Goal: Book appointment/travel/reservation

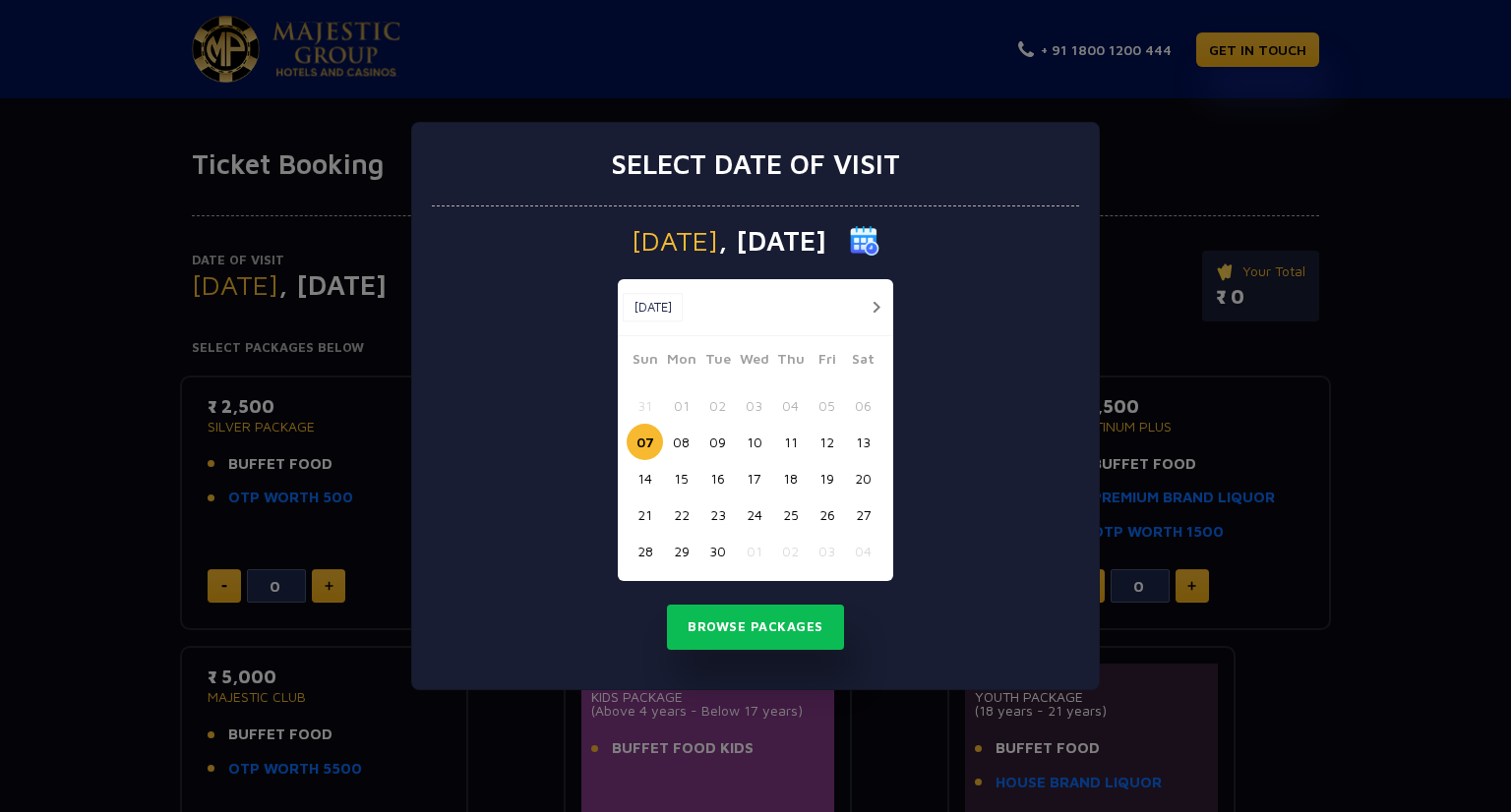
click at [676, 312] on button "[DATE]" at bounding box center [652, 308] width 60 height 30
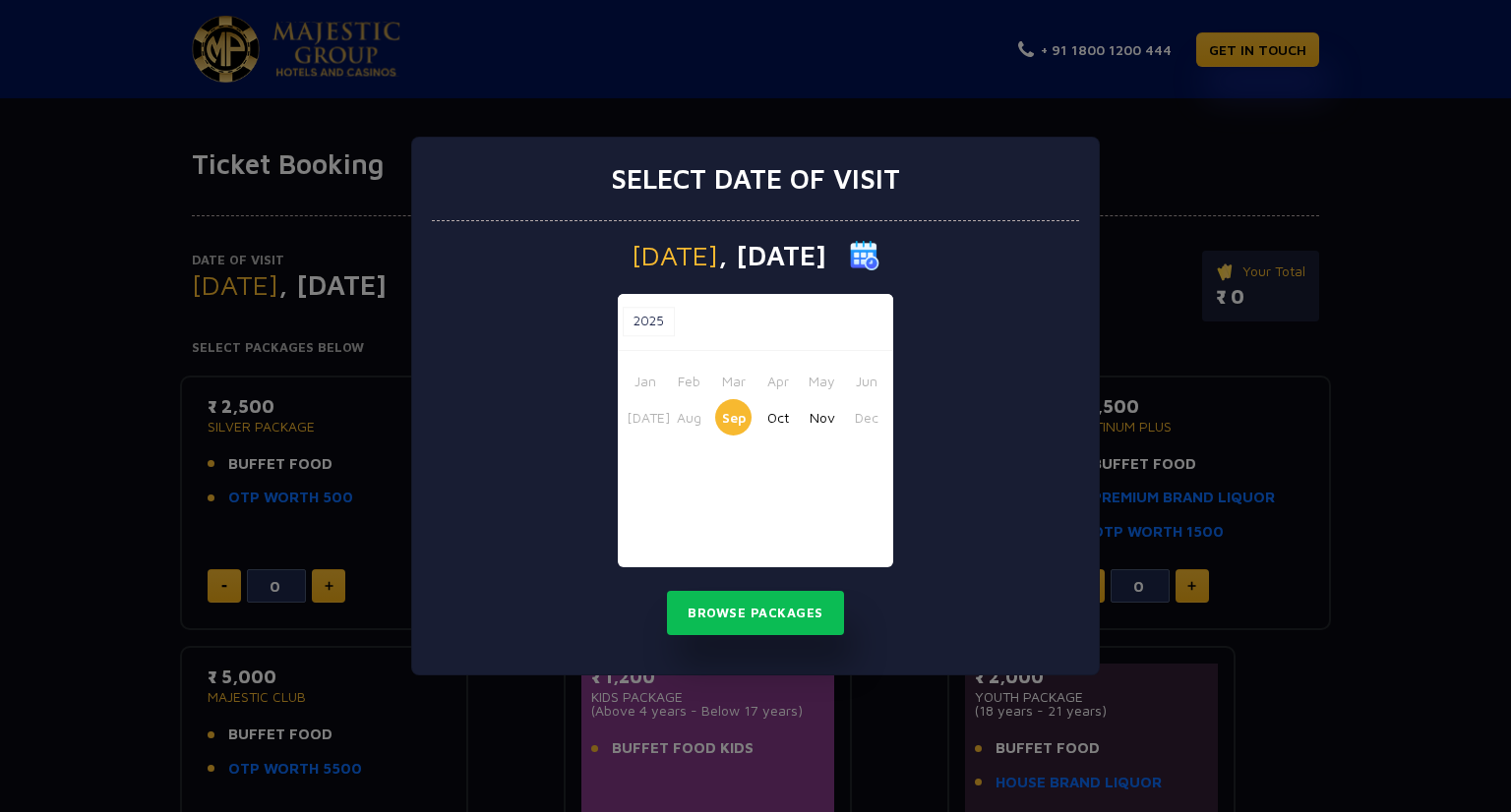
click at [826, 419] on button "Nov" at bounding box center [821, 417] width 36 height 36
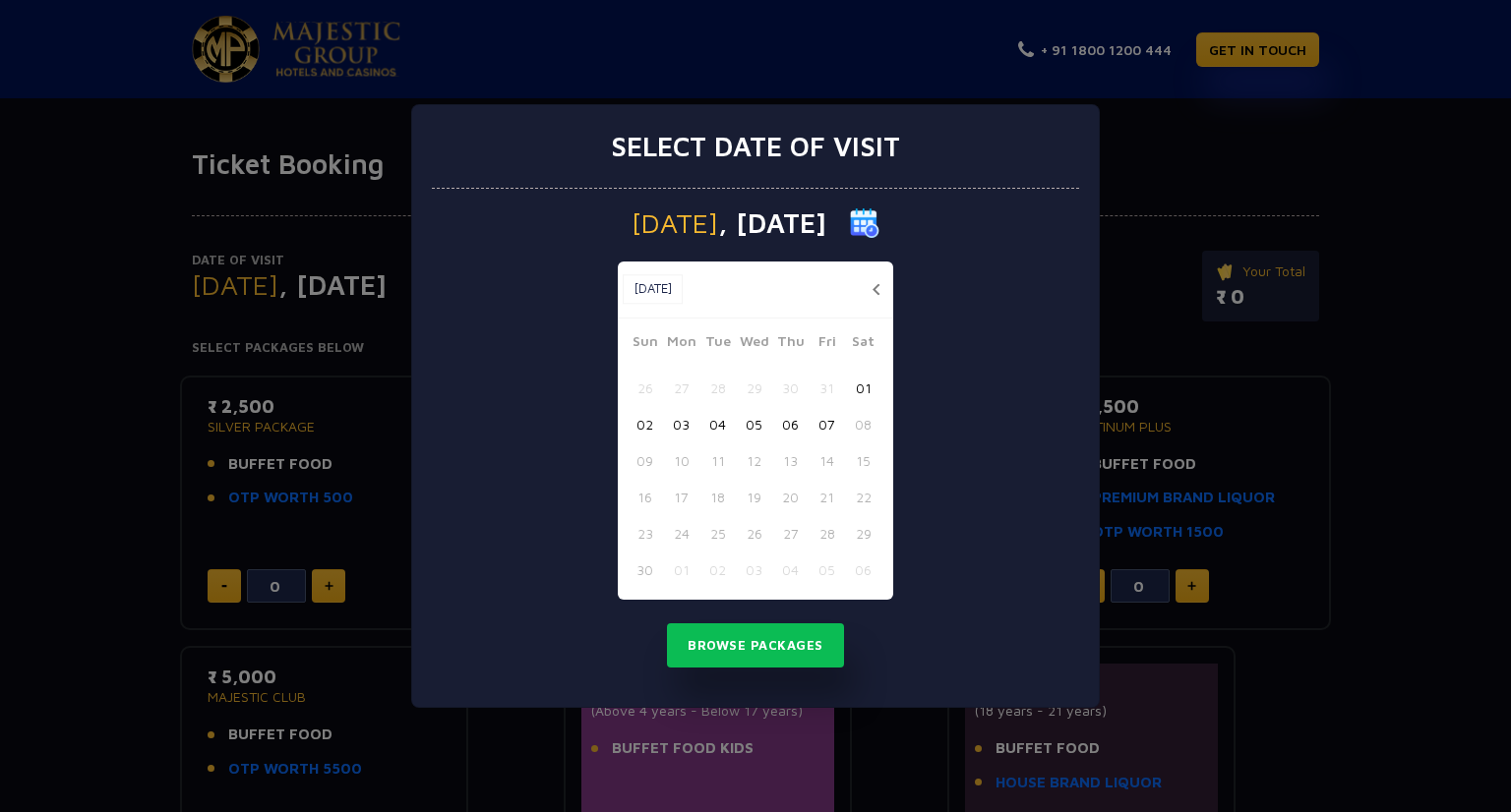
click at [820, 425] on button "07" at bounding box center [826, 424] width 36 height 36
click at [765, 634] on button "Browse Packages" at bounding box center [755, 646] width 177 height 45
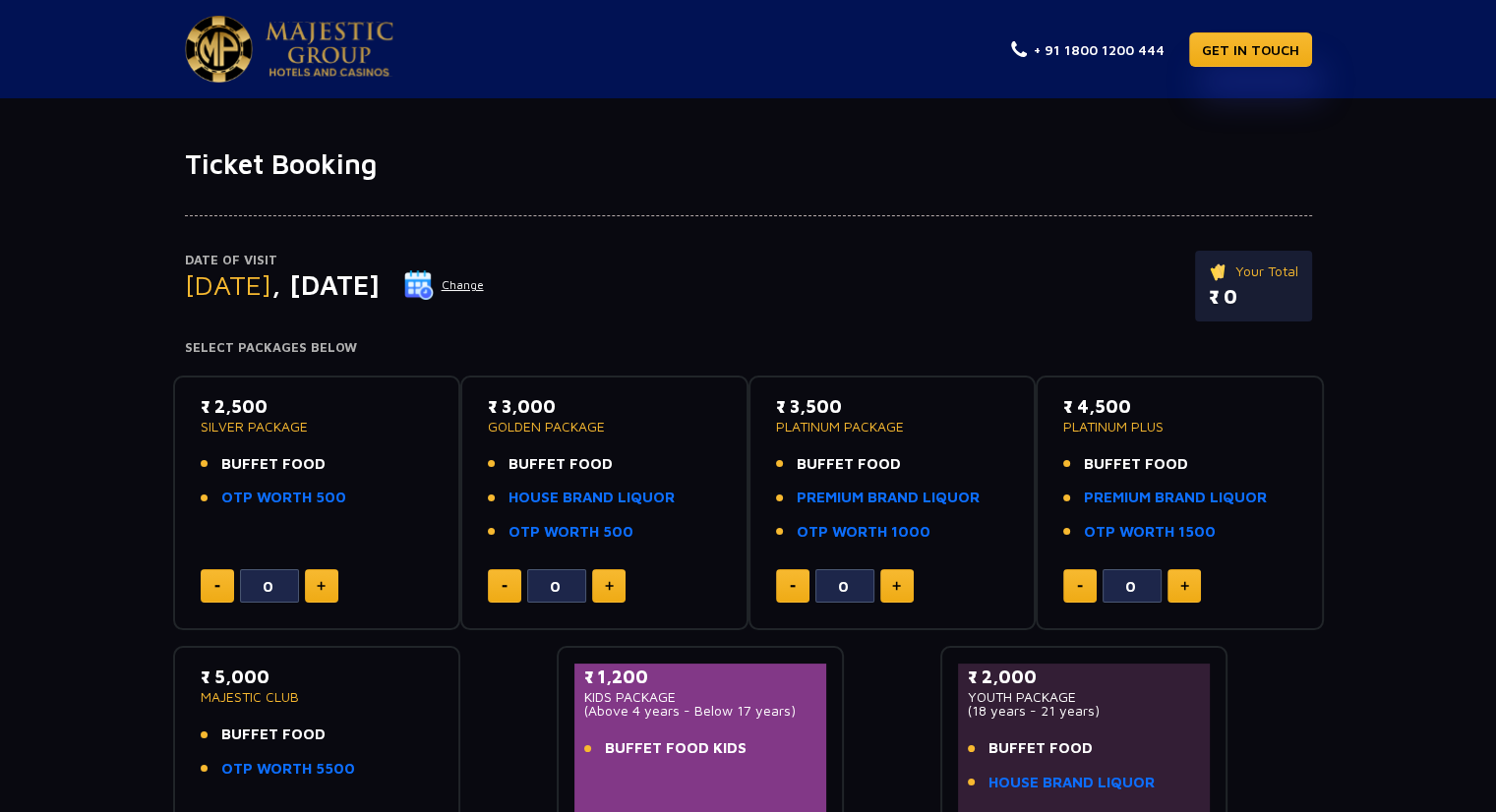
click at [434, 281] on img at bounding box center [419, 285] width 30 height 30
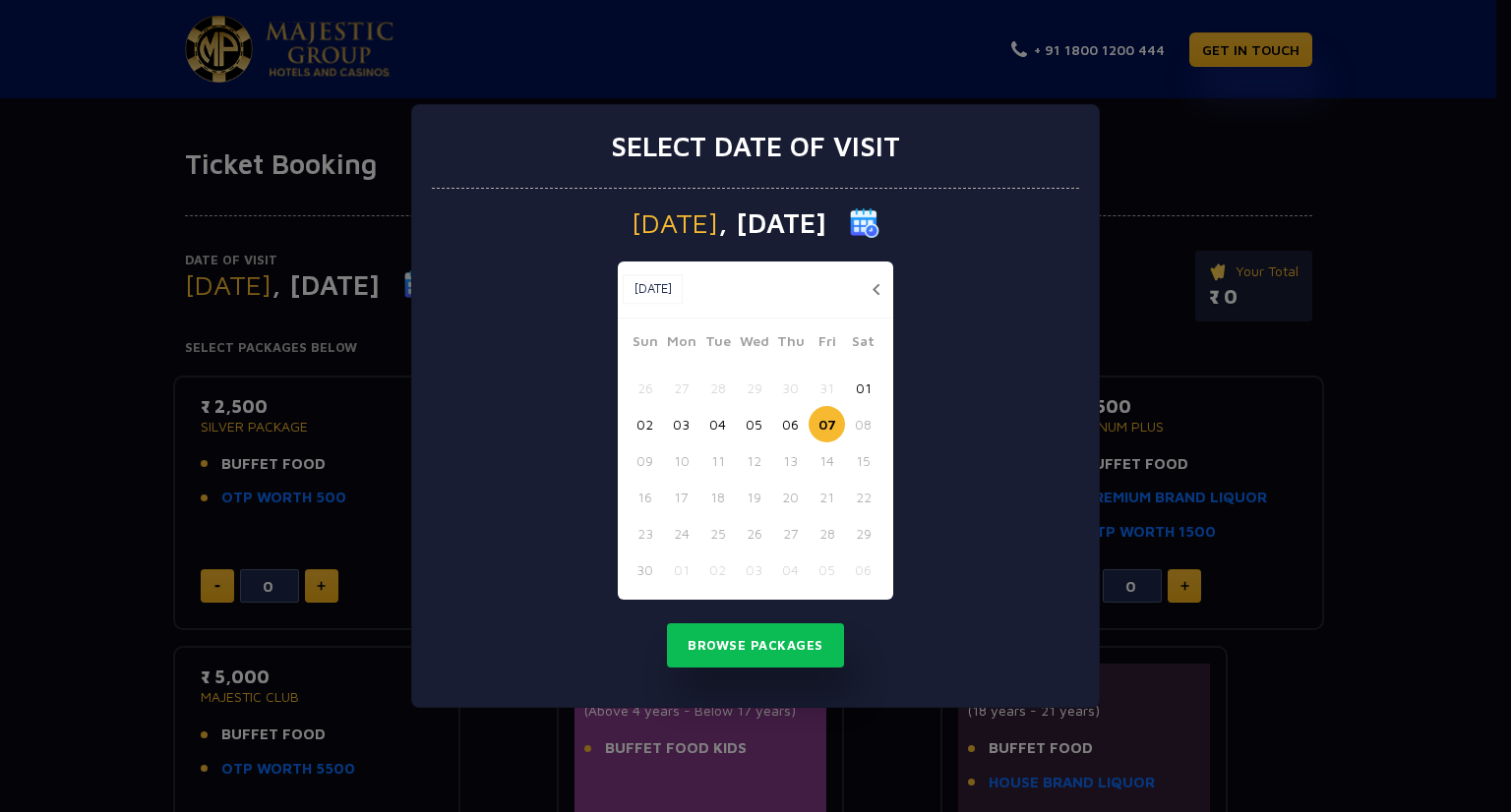
click at [879, 289] on button "button" at bounding box center [875, 289] width 25 height 25
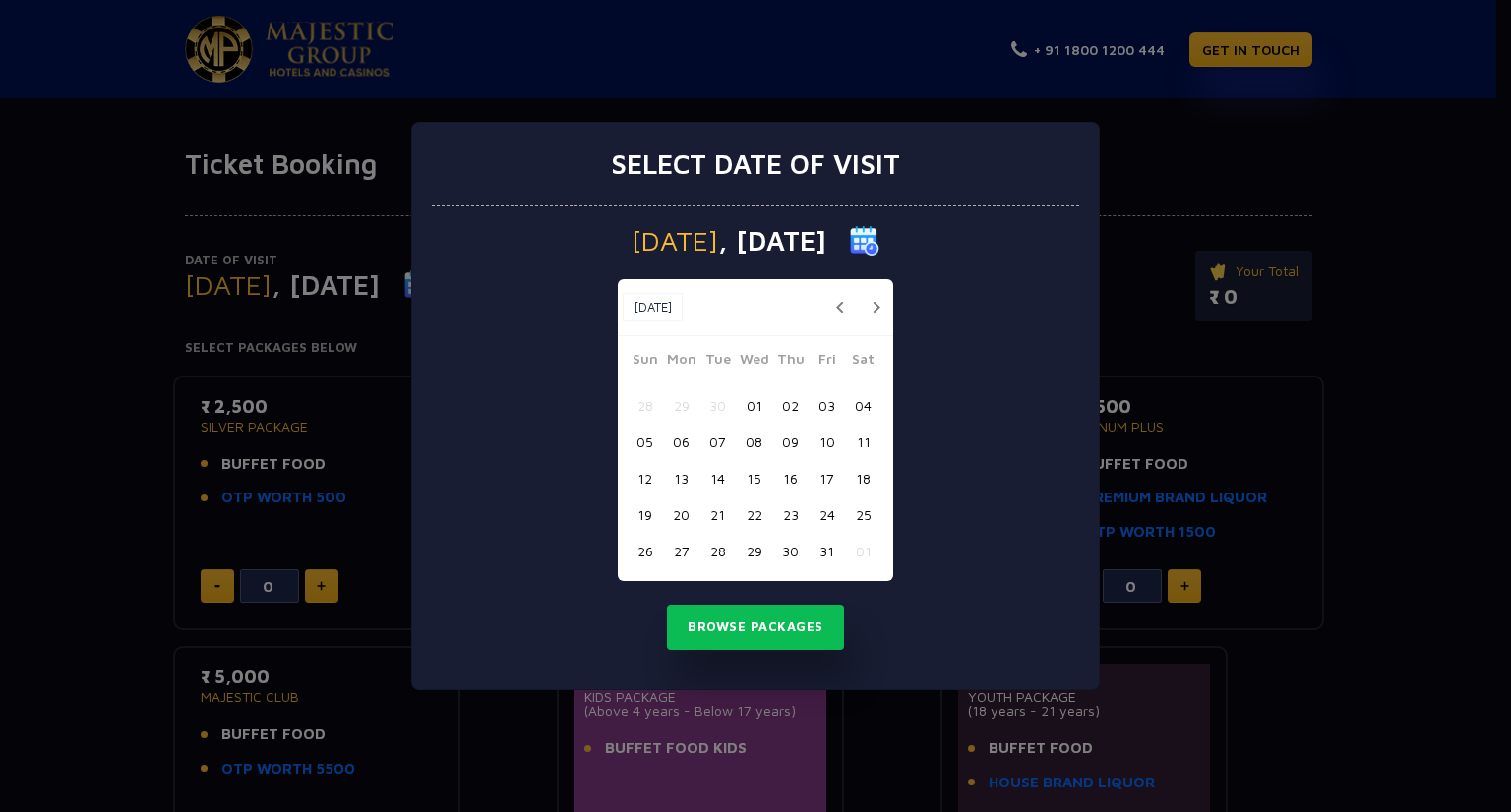
click at [879, 289] on div "Oct, 2025 Oct, 2025" at bounding box center [755, 308] width 276 height 57
click at [842, 303] on button "button" at bounding box center [839, 307] width 25 height 25
click at [713, 442] on button "09" at bounding box center [717, 442] width 36 height 36
click at [768, 618] on button "Browse Packages" at bounding box center [755, 627] width 177 height 45
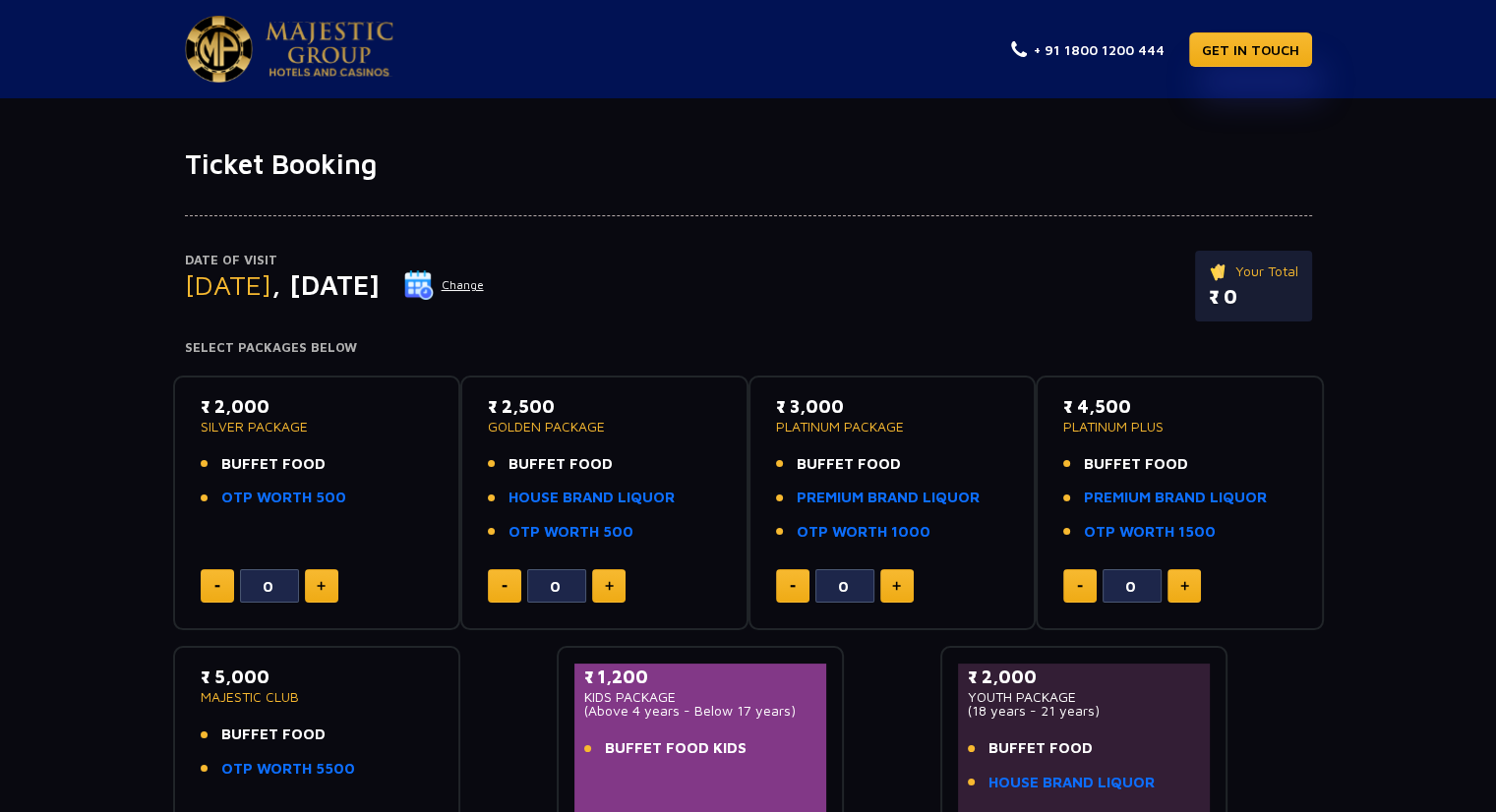
click at [485, 281] on button "Change" at bounding box center [444, 285] width 82 height 31
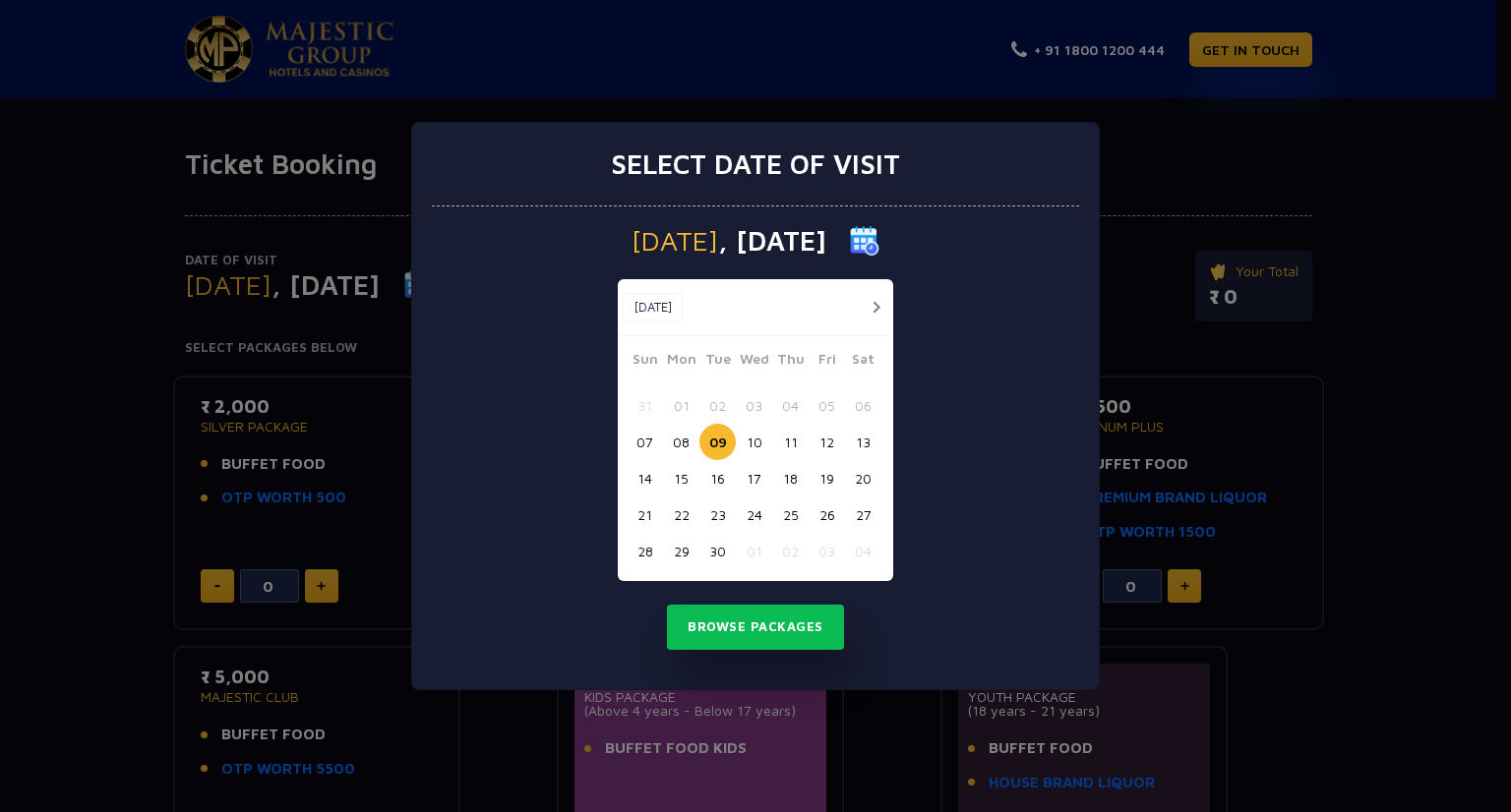
click at [874, 300] on button "button" at bounding box center [875, 307] width 25 height 25
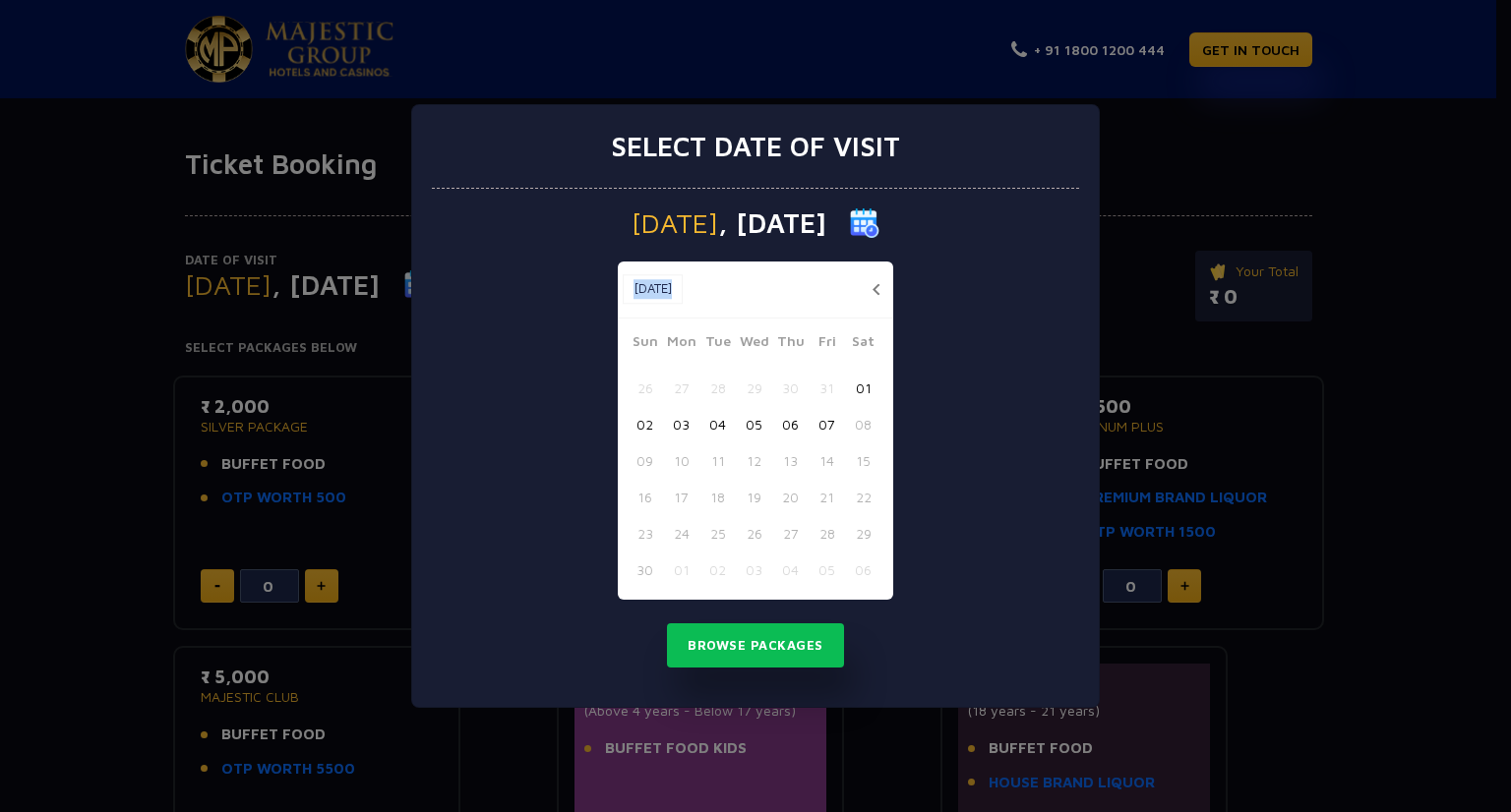
click at [874, 300] on div "Nov, 2025 Nov, 2025" at bounding box center [755, 290] width 276 height 57
click at [822, 421] on button "07" at bounding box center [826, 424] width 36 height 36
click at [789, 656] on button "Browse Packages" at bounding box center [755, 646] width 177 height 45
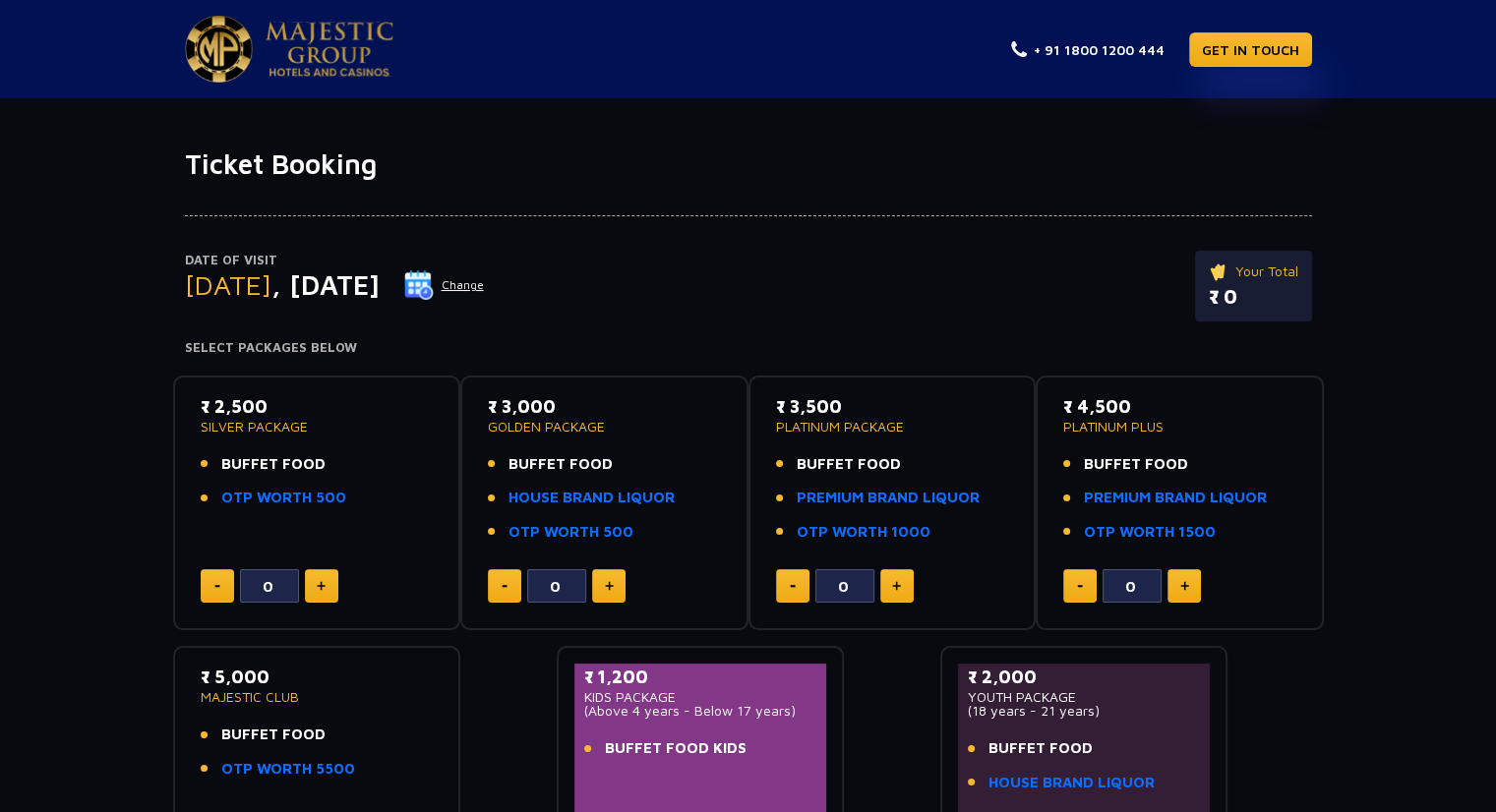
click at [613, 581] on button at bounding box center [608, 586] width 33 height 33
type input "4"
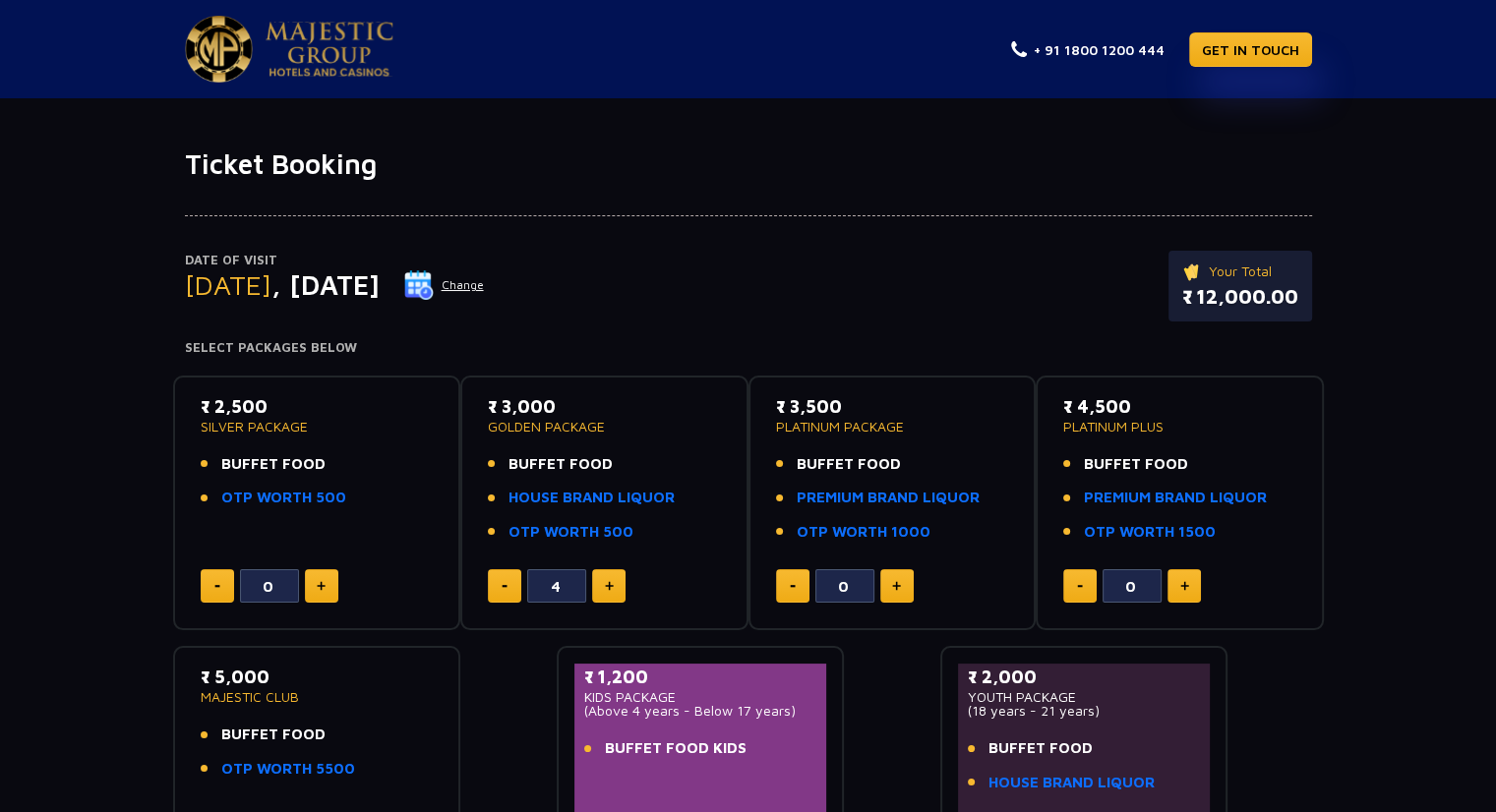
click at [1226, 273] on p "Your Total" at bounding box center [1240, 272] width 116 height 22
click at [485, 280] on button "Change" at bounding box center [444, 285] width 82 height 31
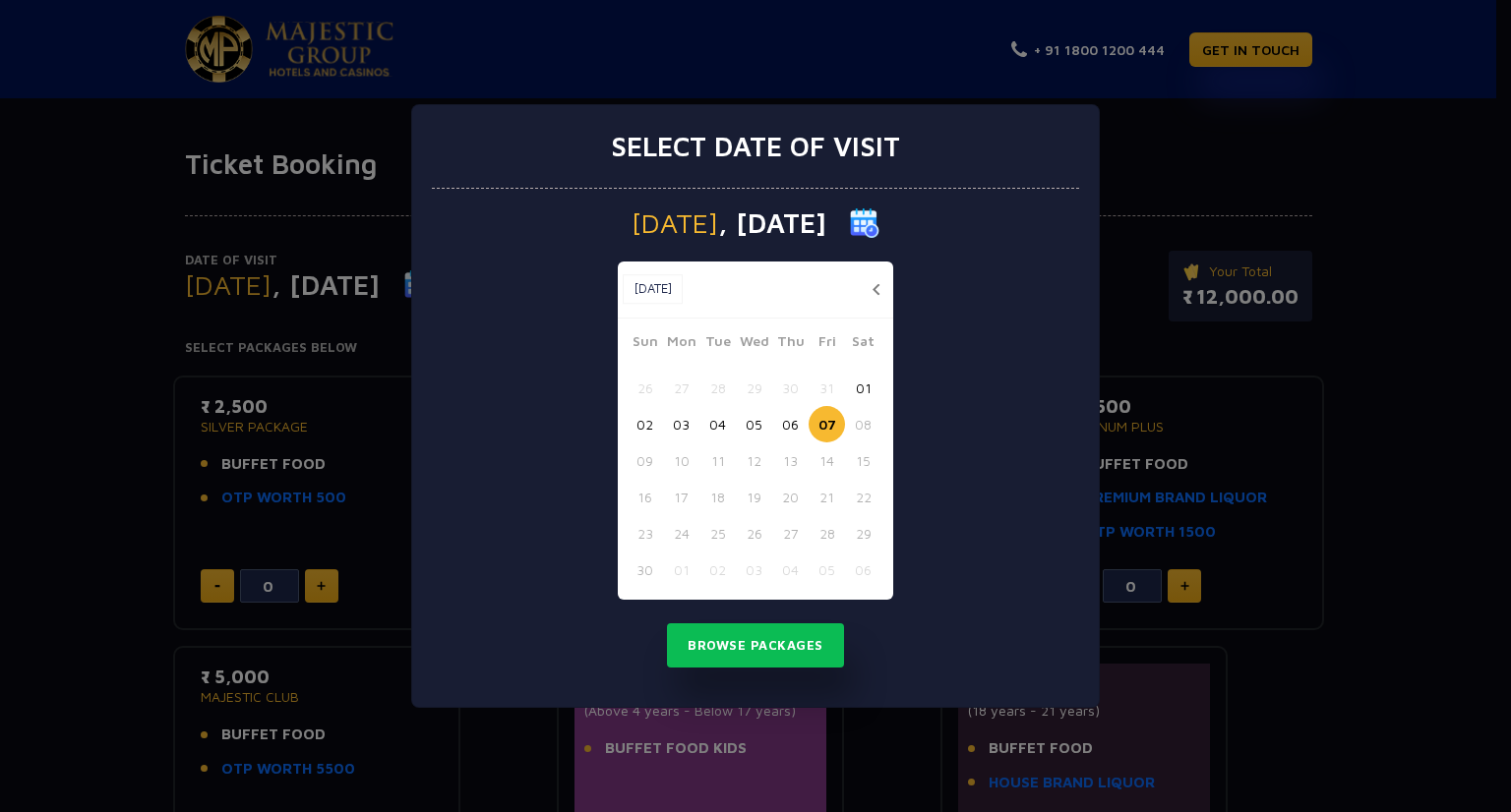
click at [672, 426] on button "03" at bounding box center [680, 424] width 36 height 36
click at [751, 631] on button "Browse Packages" at bounding box center [755, 646] width 177 height 45
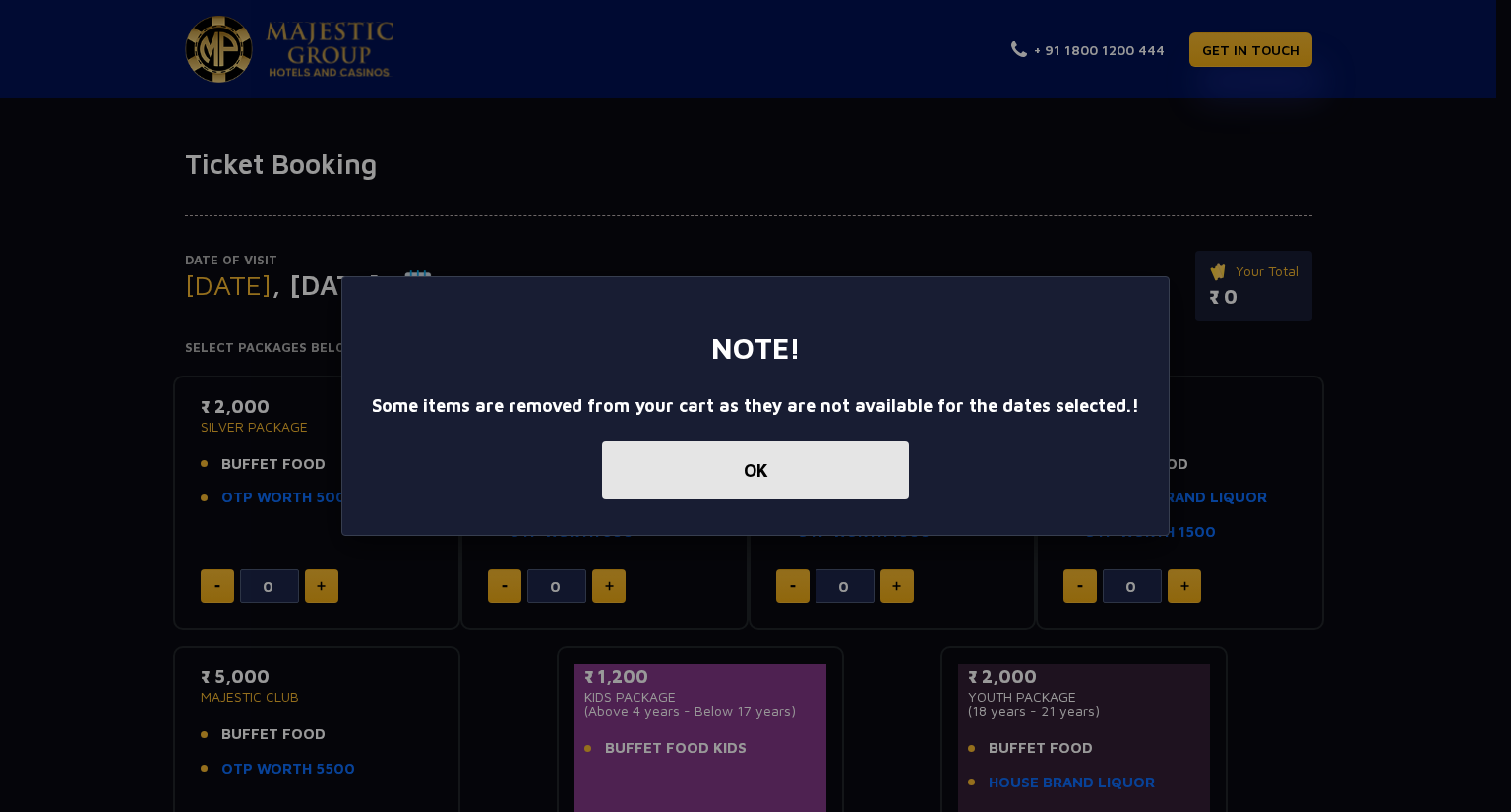
click at [787, 478] on button "OK" at bounding box center [755, 470] width 307 height 58
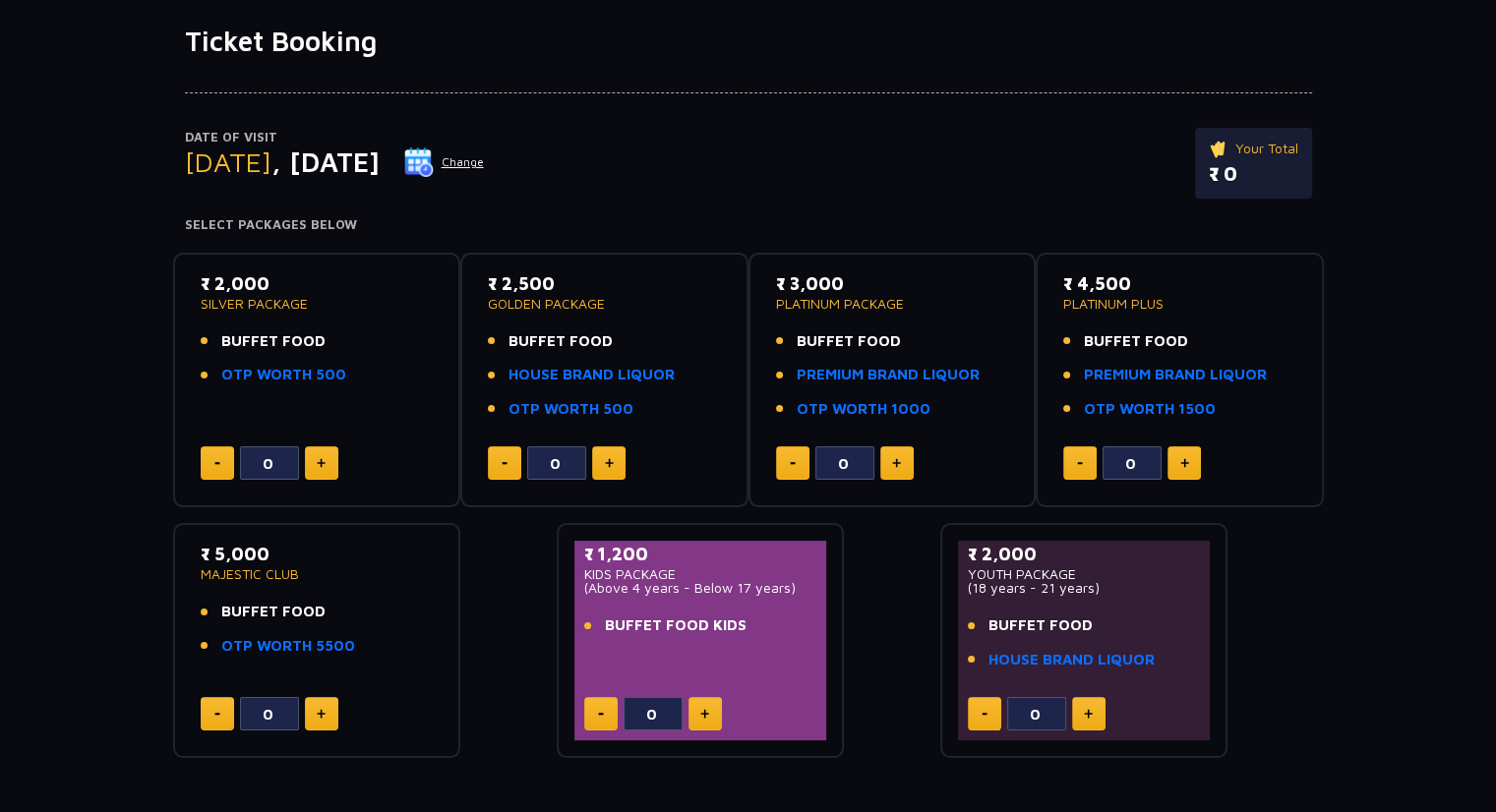
scroll to position [126, 0]
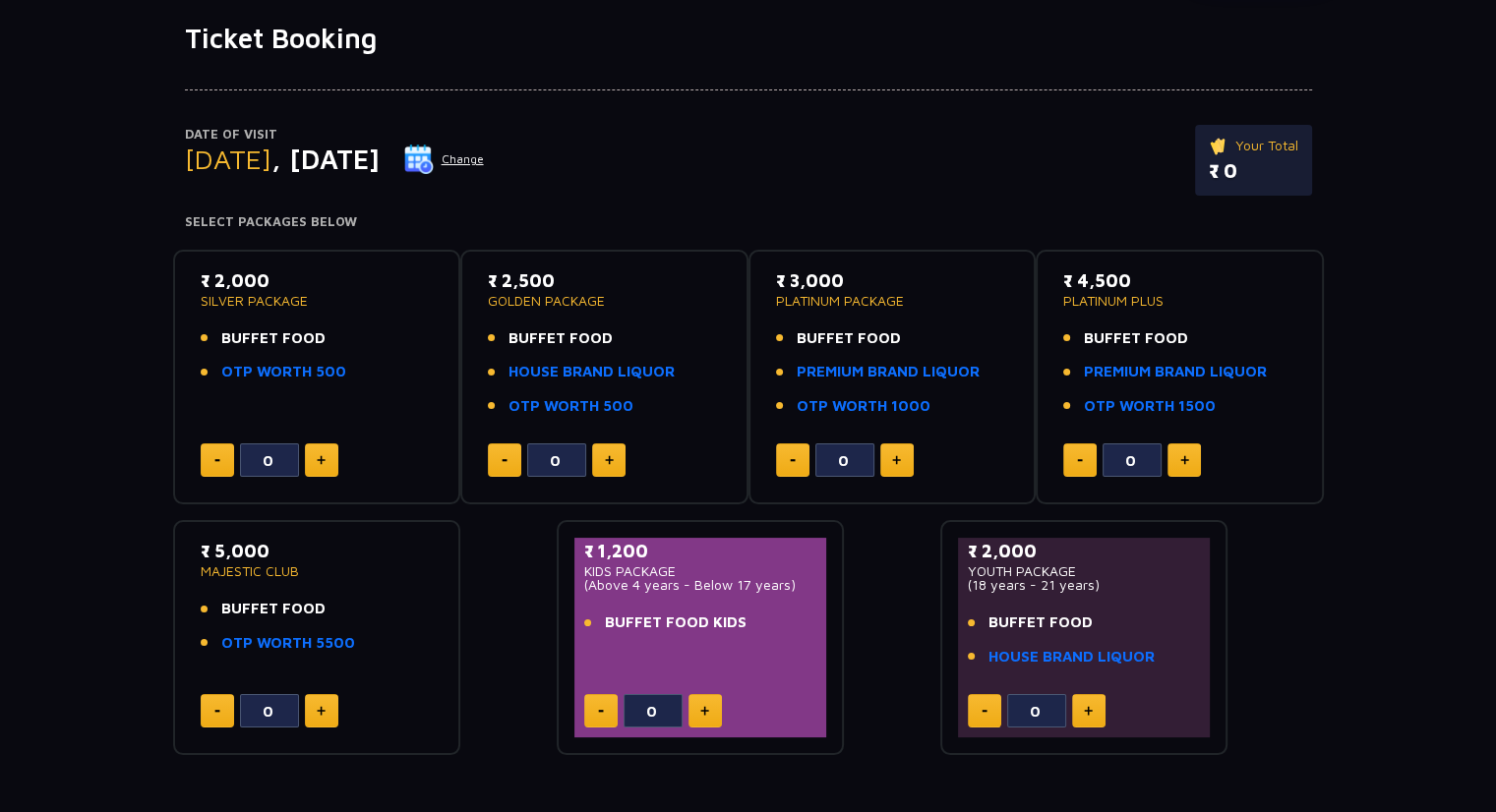
click at [327, 696] on button at bounding box center [322, 711] width 33 height 33
type input "2"
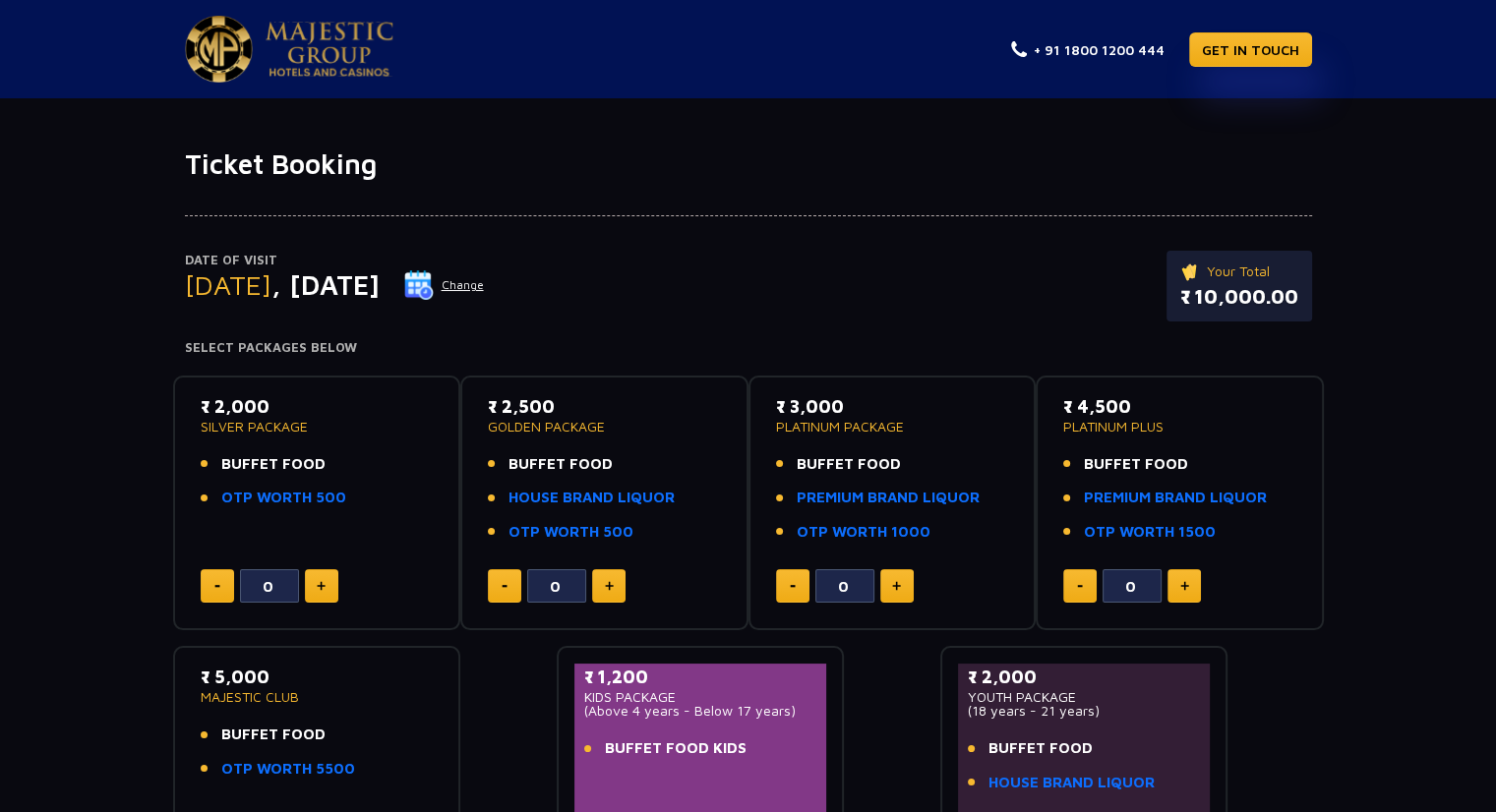
scroll to position [0, 0]
click at [382, 65] on img at bounding box center [330, 49] width 128 height 55
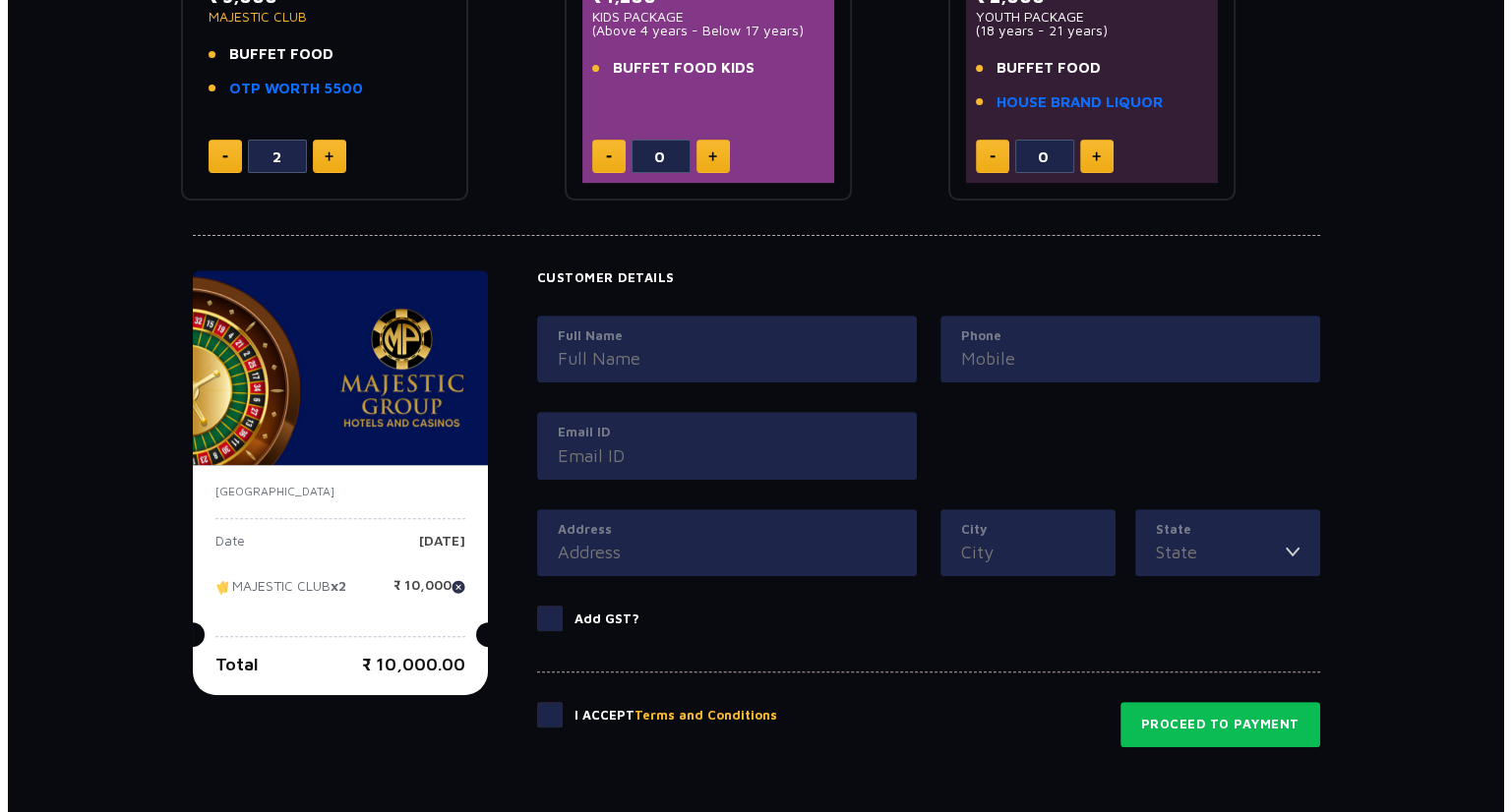
scroll to position [848, 0]
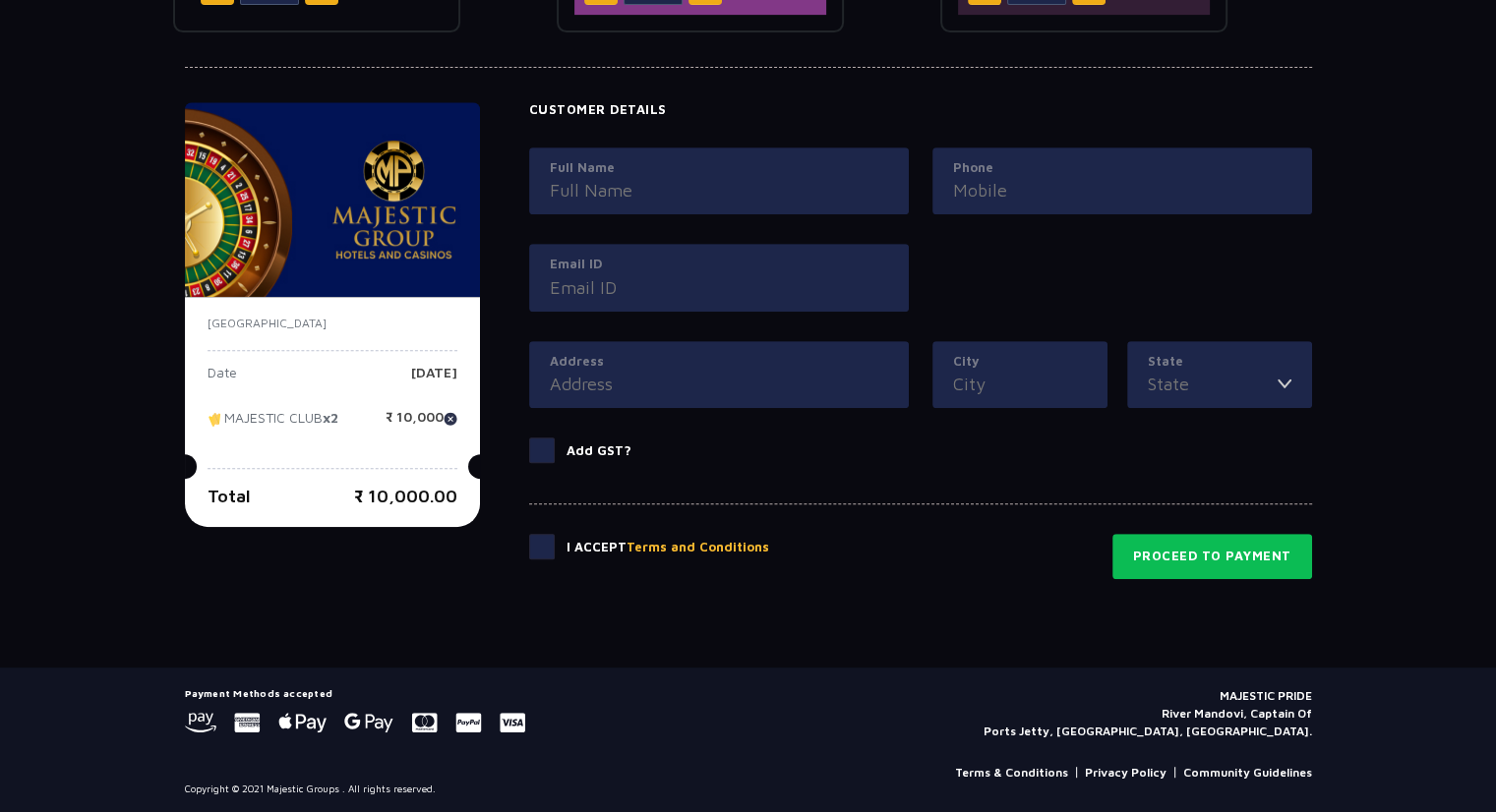
click at [694, 542] on button "Terms and Conditions" at bounding box center [697, 548] width 143 height 20
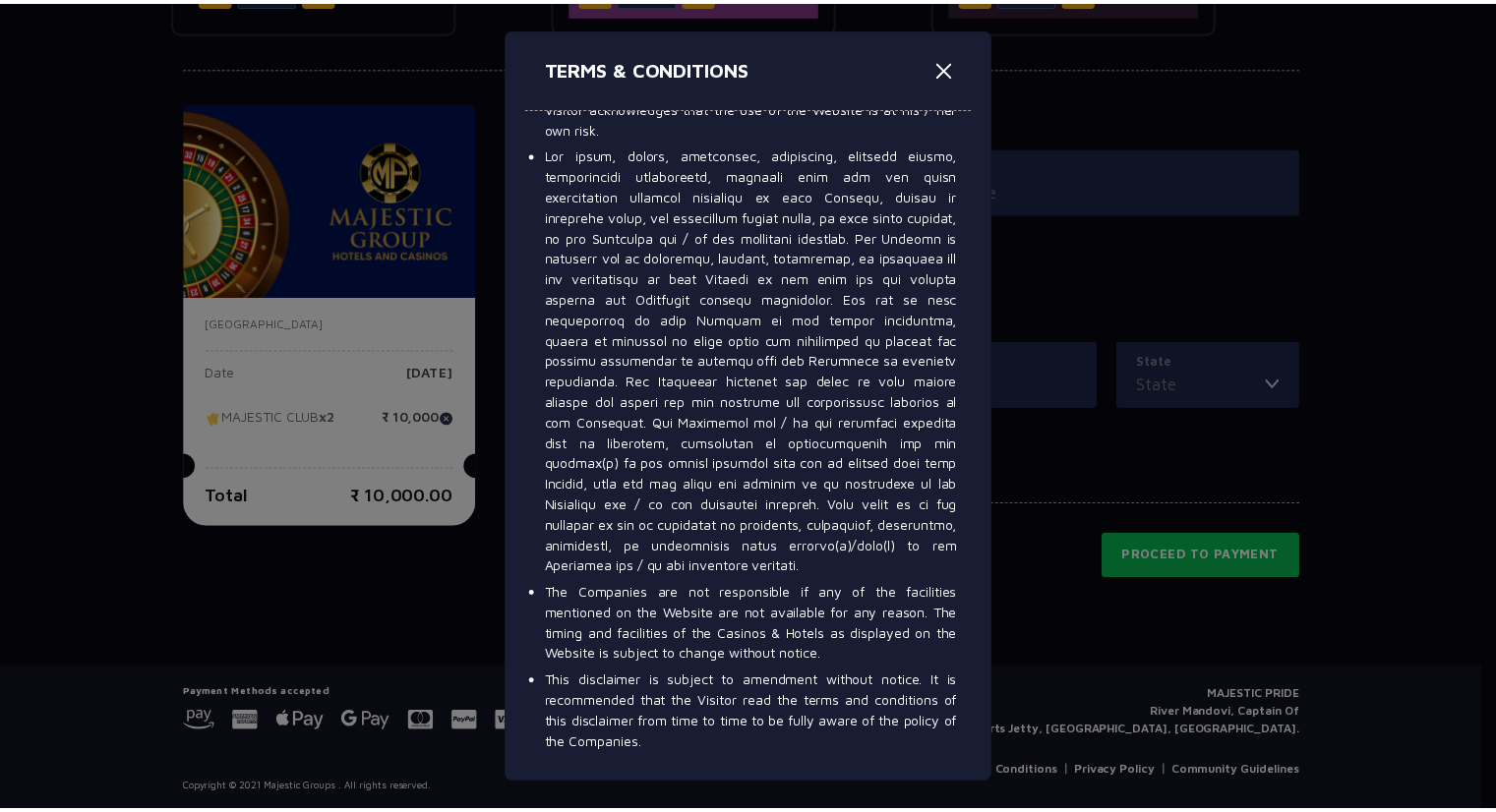
scroll to position [12064, 0]
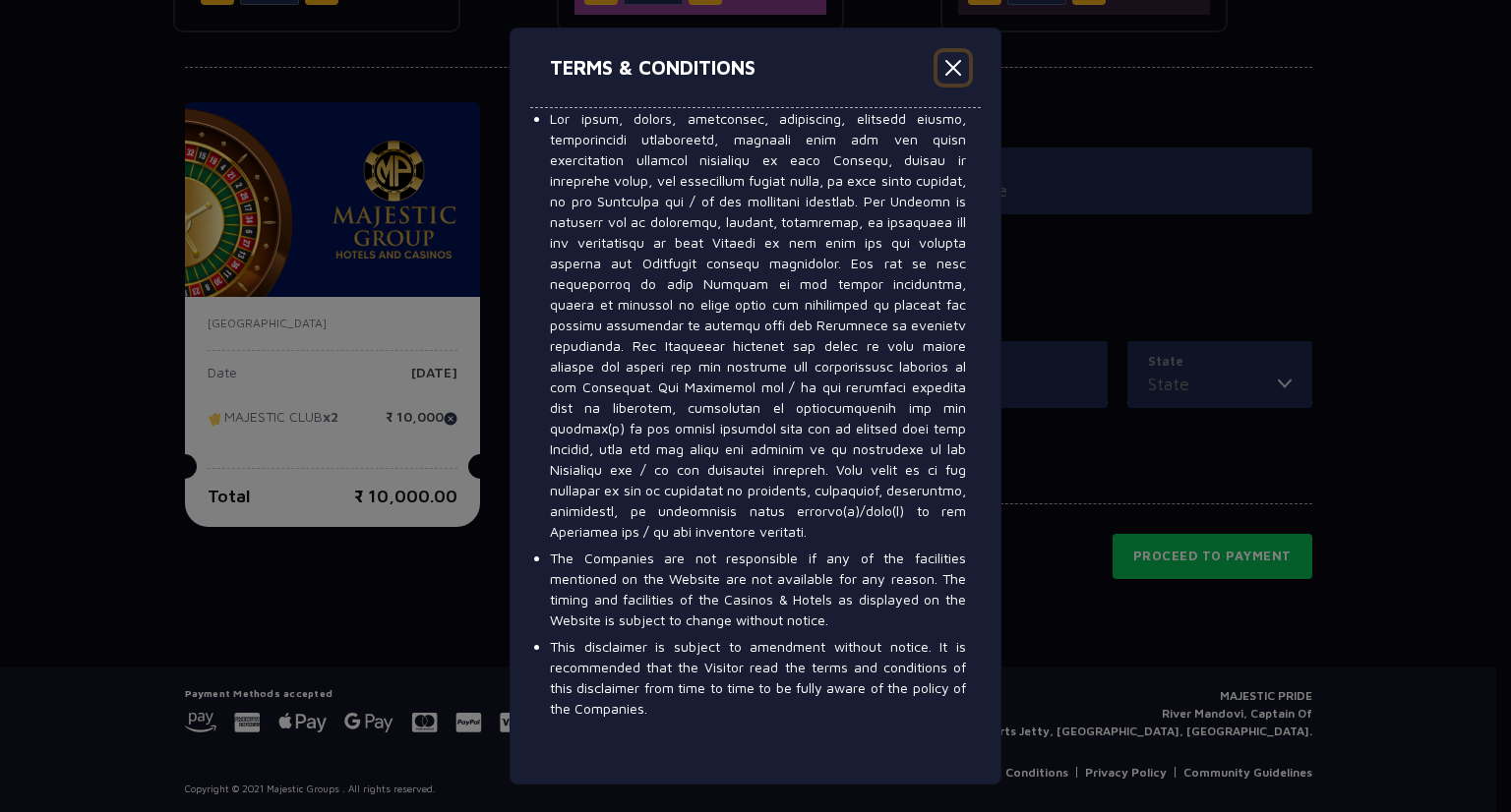
click at [950, 56] on button "Close" at bounding box center [953, 68] width 31 height 31
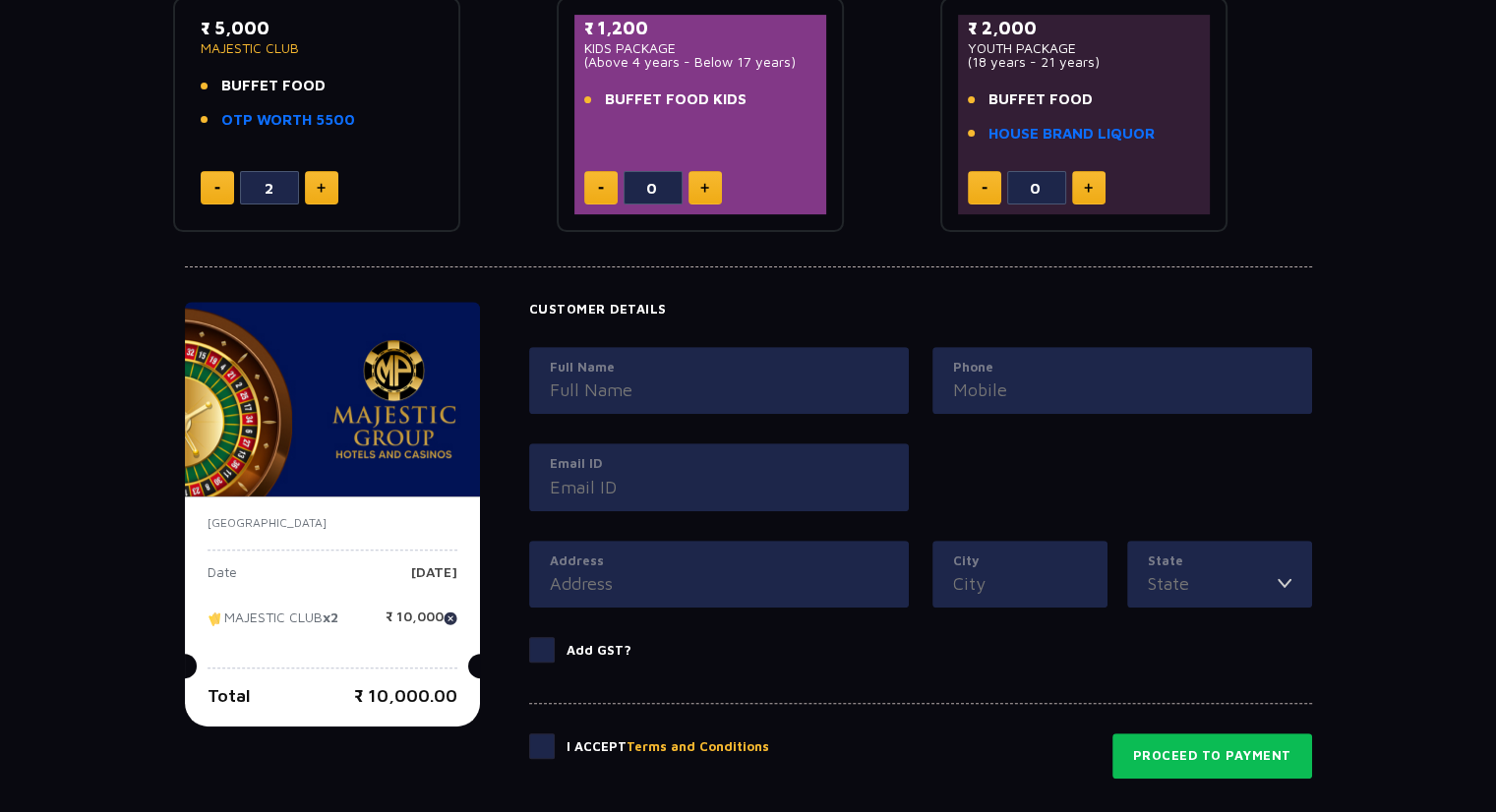
scroll to position [631, 0]
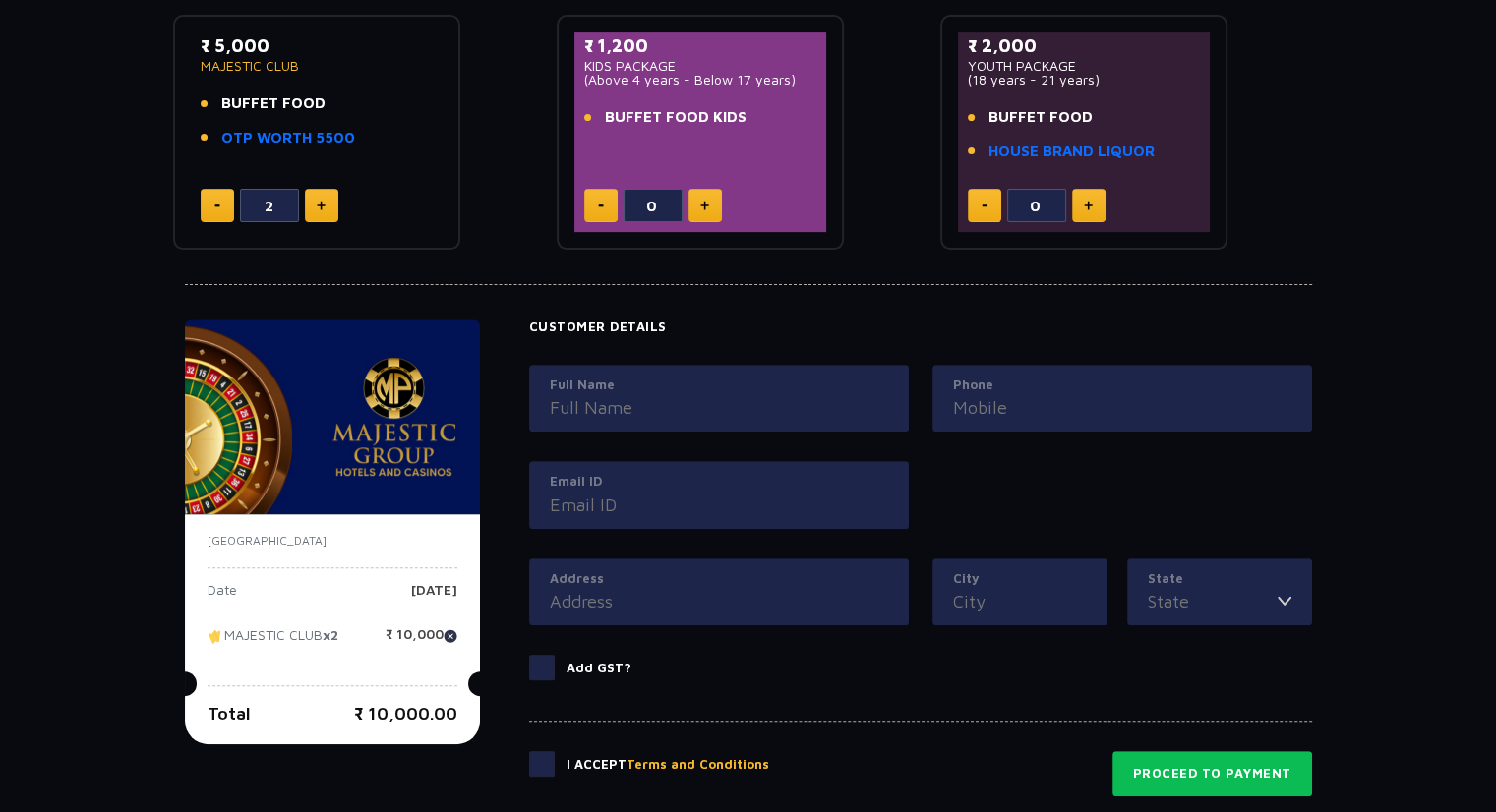
click at [208, 214] on button at bounding box center [218, 206] width 33 height 33
type input "0"
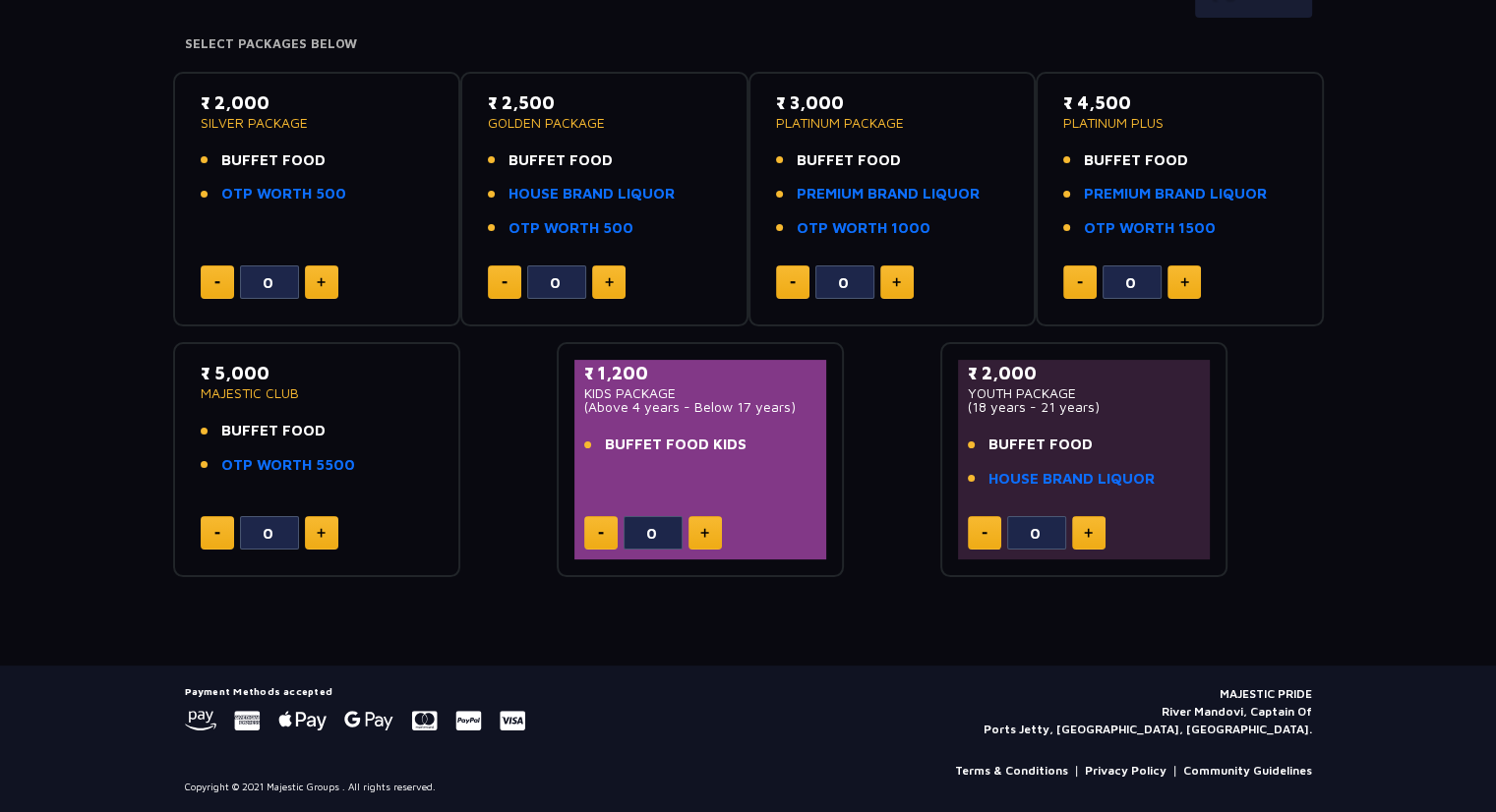
click at [1129, 140] on div "₹ 4,500 PLATINUM PLUS BUFFET FOOD PREMIUM BRAND LIQUOR OTP WORTH 1500" at bounding box center [1179, 170] width 233 height 162
click at [897, 225] on link "OTP WORTH 1000" at bounding box center [863, 228] width 134 height 23
